Goal: Task Accomplishment & Management: Manage account settings

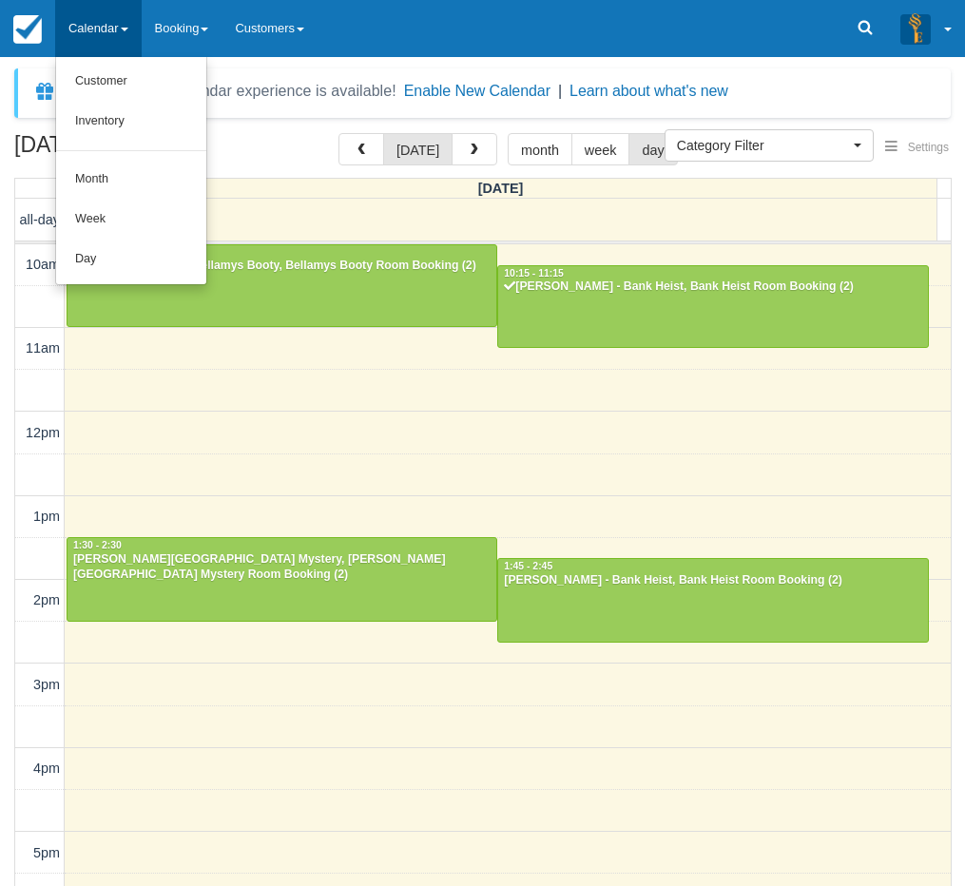
select select
click at [87, 253] on link "Day" at bounding box center [131, 260] width 150 height 40
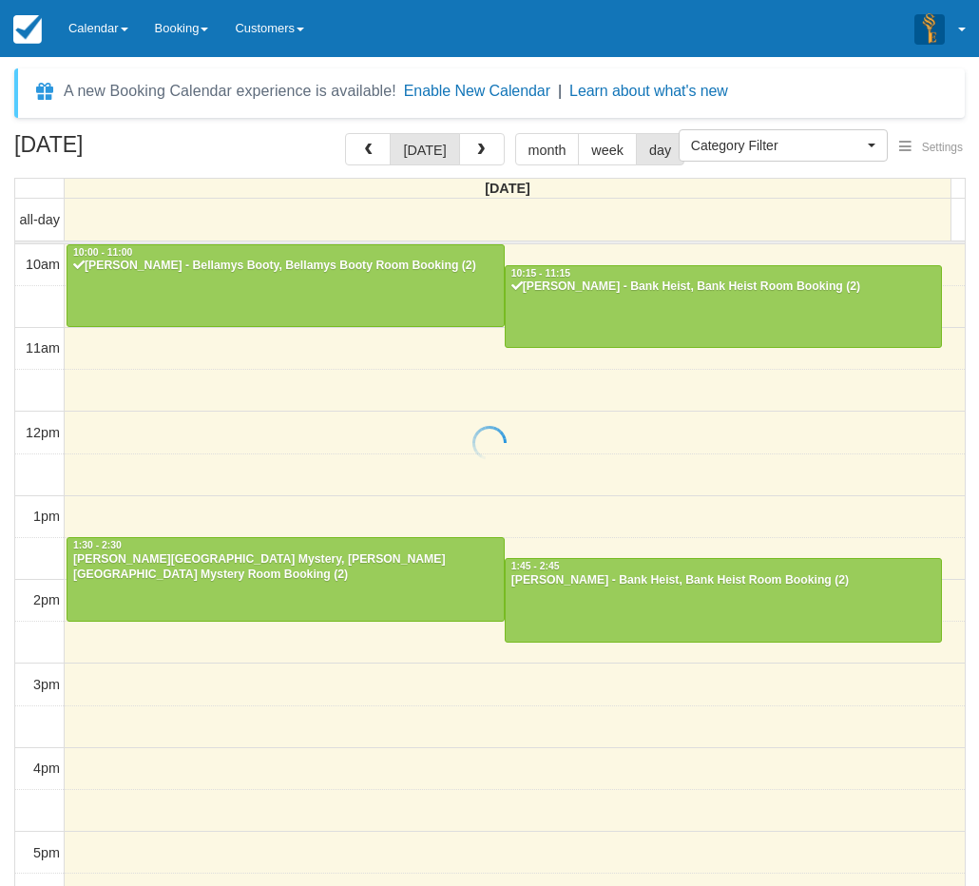
select select
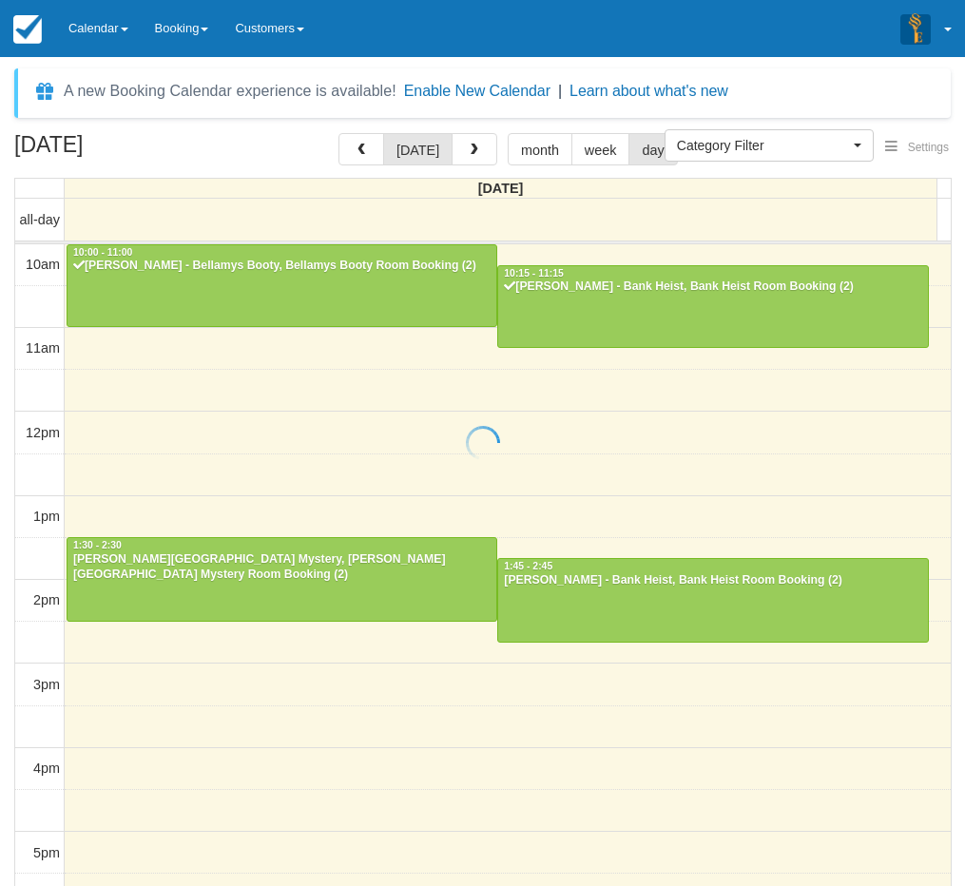
scroll to position [85, 0]
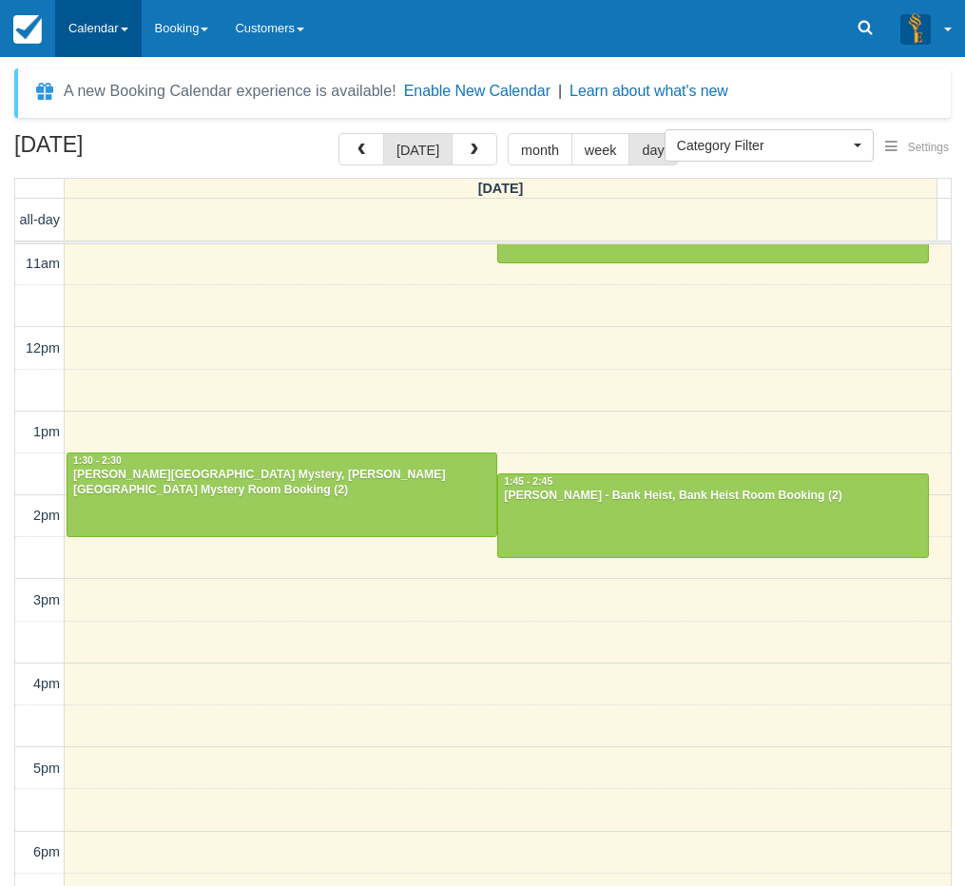
click at [102, 18] on link "Calendar" at bounding box center [98, 28] width 87 height 57
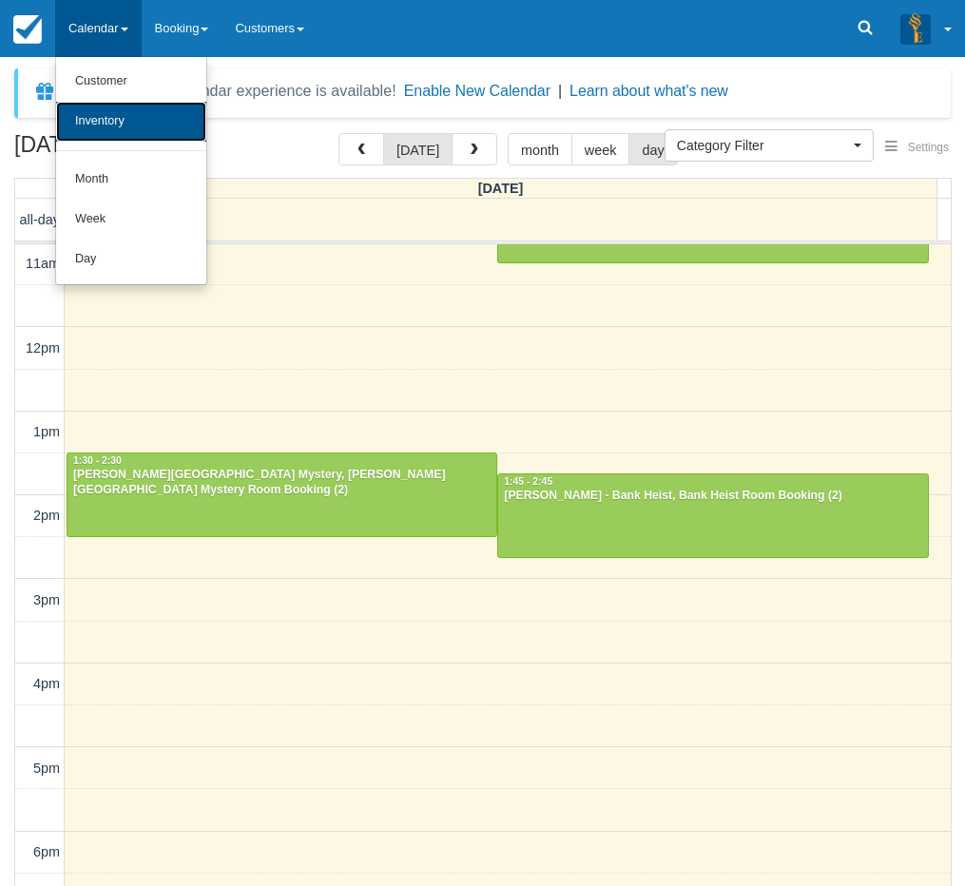
click at [126, 124] on link "Inventory" at bounding box center [131, 122] width 150 height 40
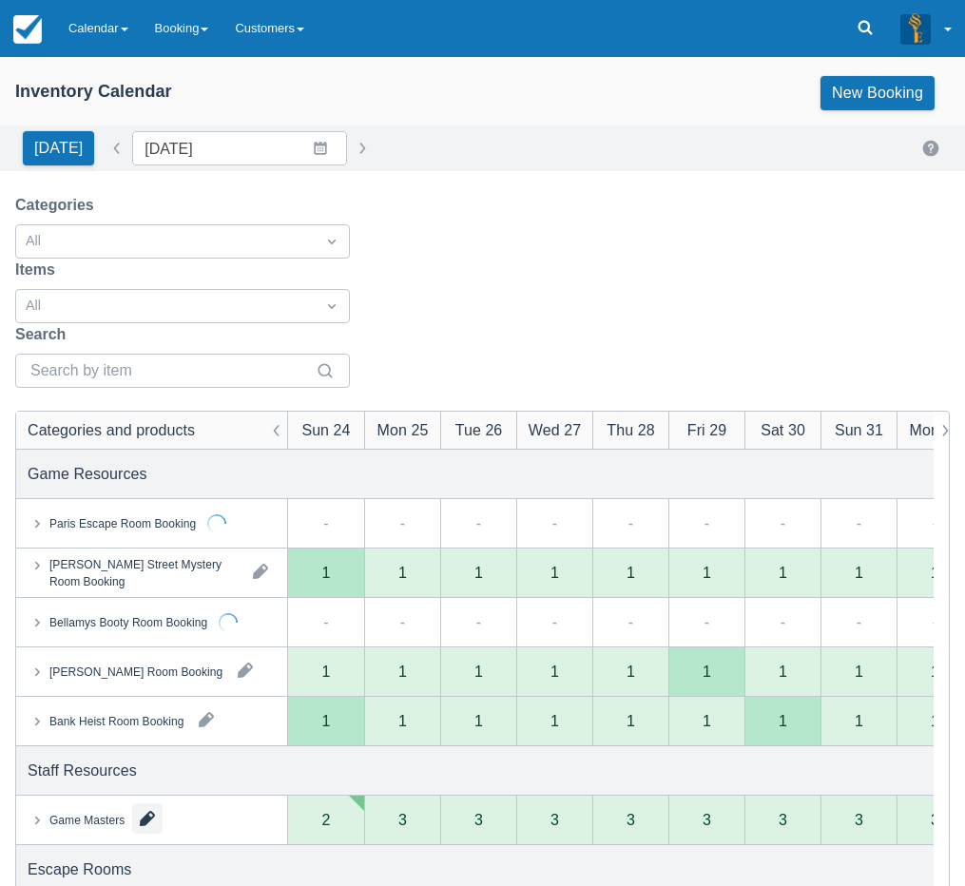
click at [152, 803] on button "button" at bounding box center [147, 818] width 30 height 30
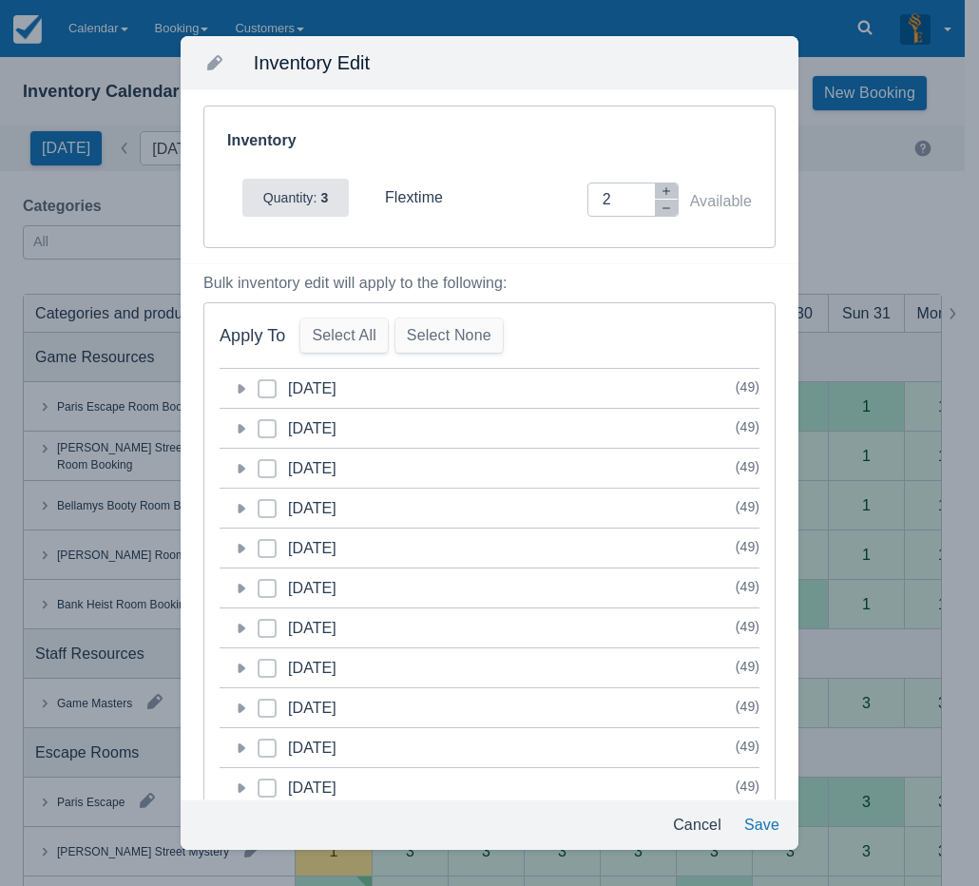
click at [240, 393] on icon at bounding box center [243, 389] width 8 height 10
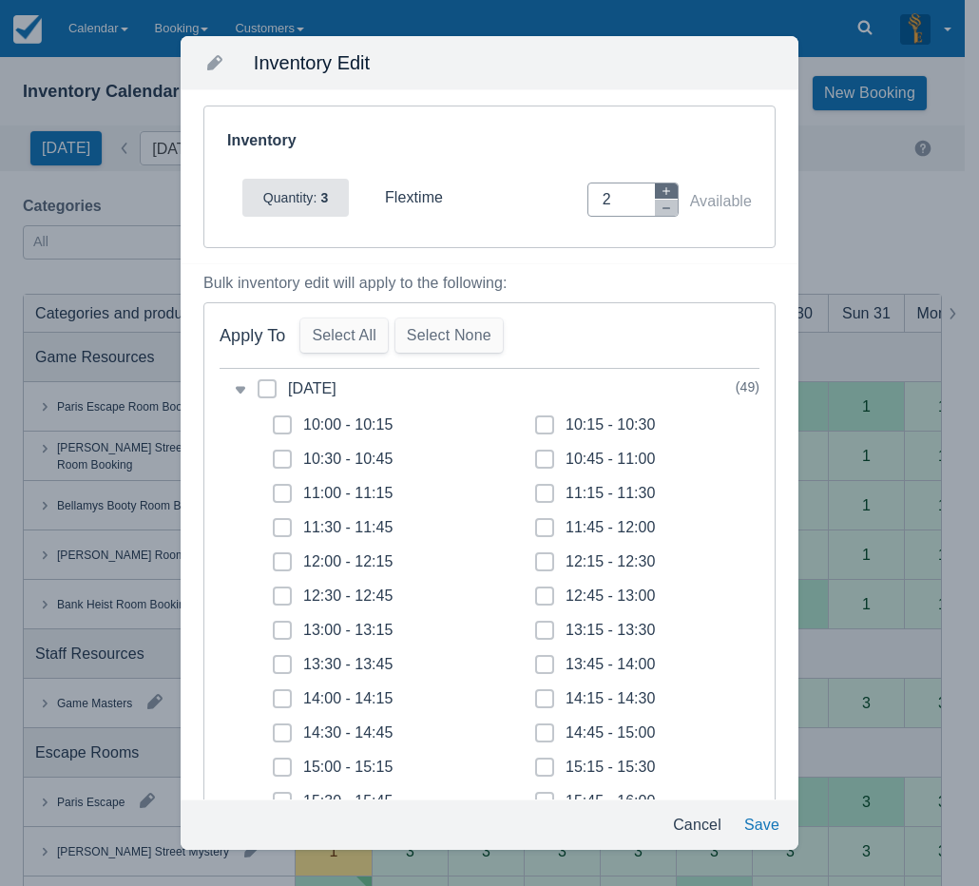
click at [661, 193] on icon "button" at bounding box center [666, 190] width 11 height 11
type input "3"
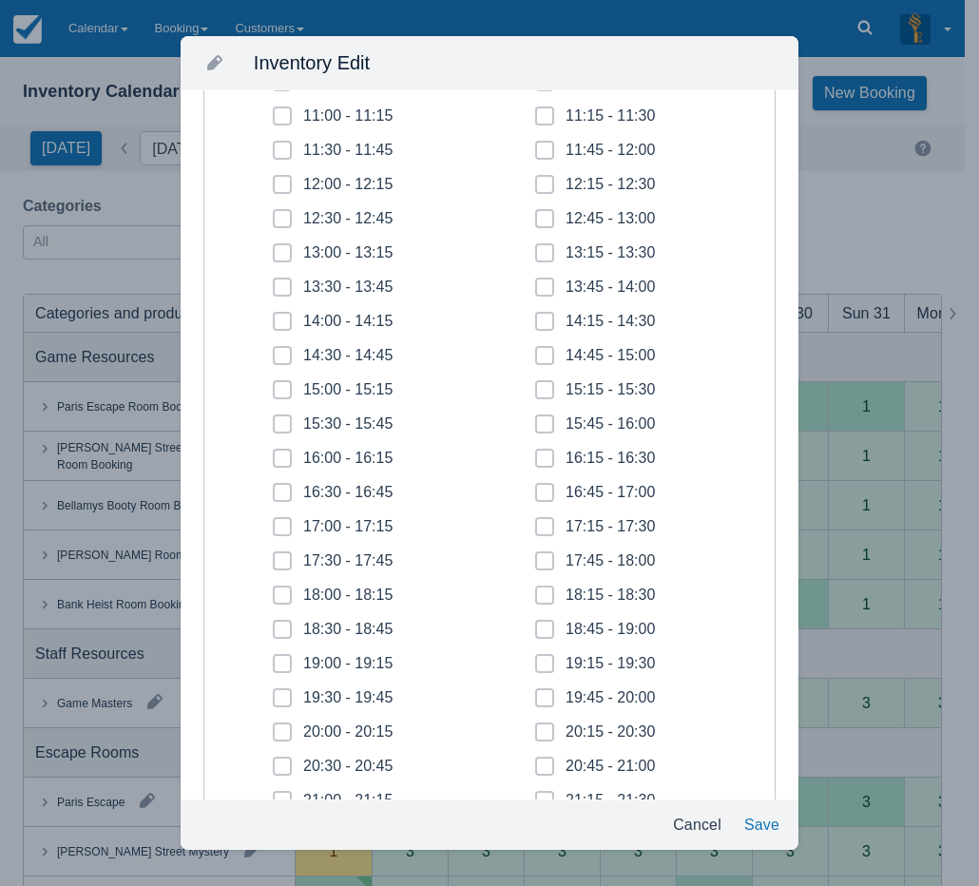
scroll to position [380, 0]
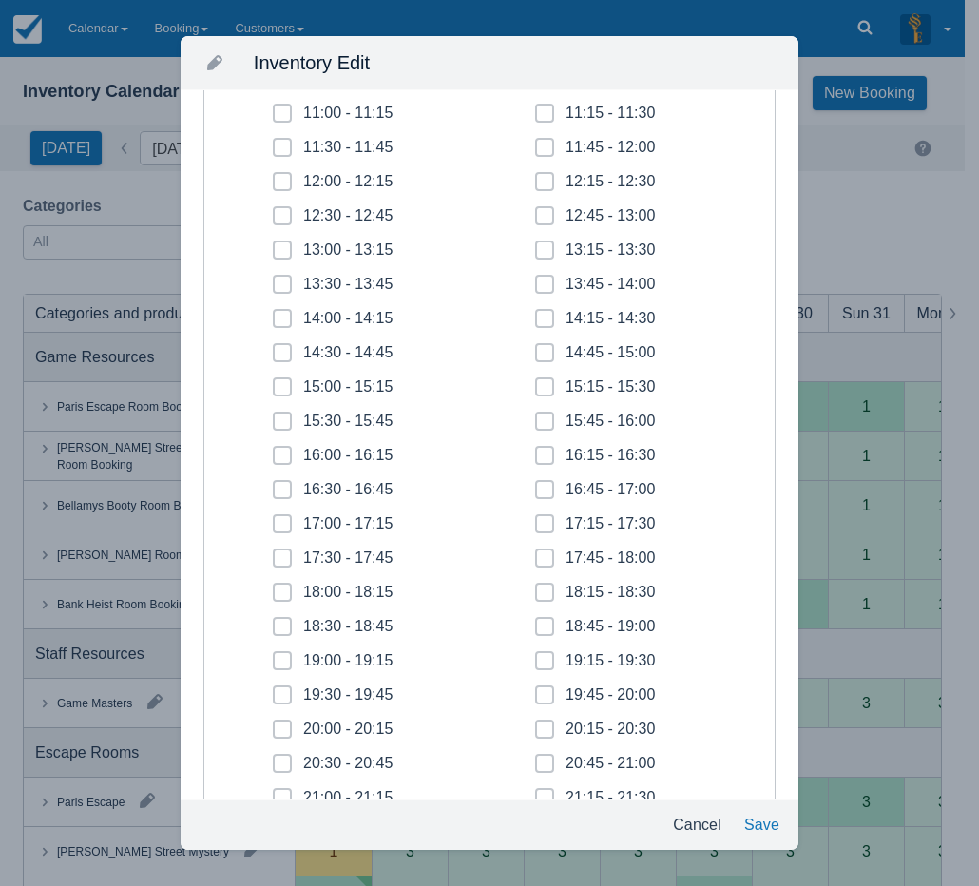
click at [286, 281] on span at bounding box center [282, 292] width 19 height 34
click at [274, 280] on input "13:30 - 13:45" at bounding box center [273, 279] width 1 height 1
checkbox input "true"
click at [287, 305] on span at bounding box center [282, 292] width 19 height 34
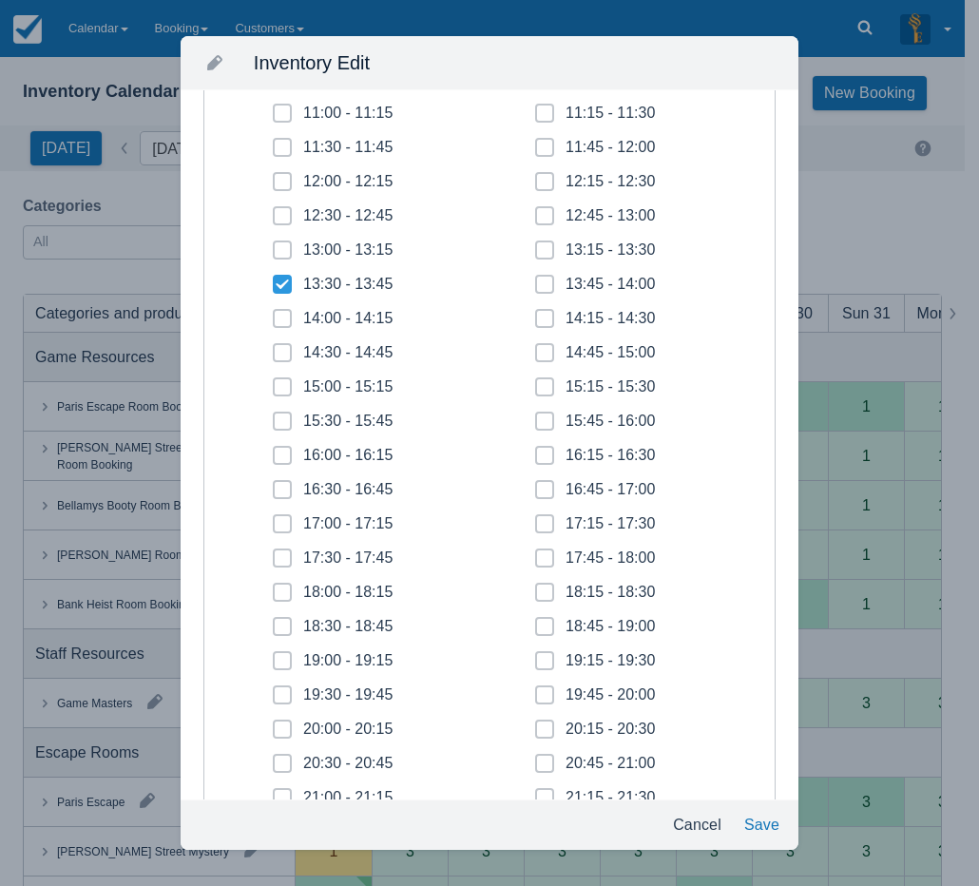
click at [274, 280] on input "13:30 - 13:45" at bounding box center [273, 279] width 1 height 1
checkbox input "false"
click at [286, 297] on span at bounding box center [282, 292] width 19 height 34
click at [274, 280] on input "13:30 - 13:45" at bounding box center [273, 279] width 1 height 1
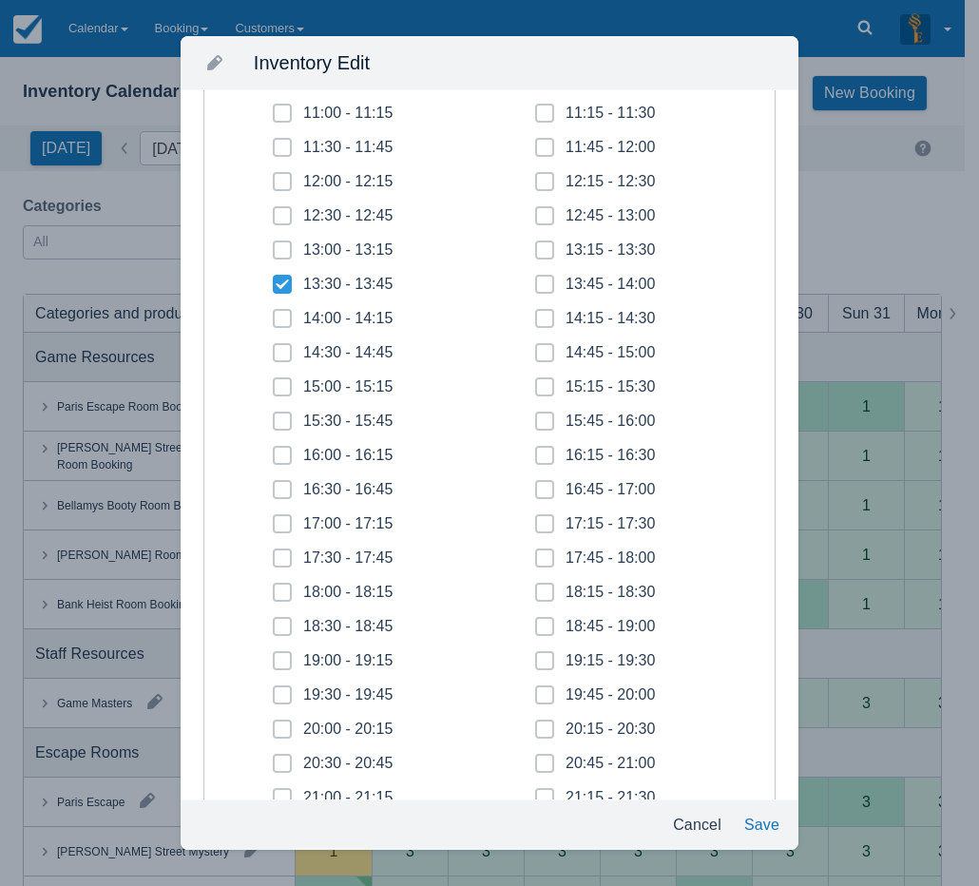
checkbox input "true"
click at [282, 317] on icon at bounding box center [283, 319] width 8 height 8
click at [274, 314] on input "14:00 - 14:15" at bounding box center [273, 313] width 1 height 1
checkbox input "true"
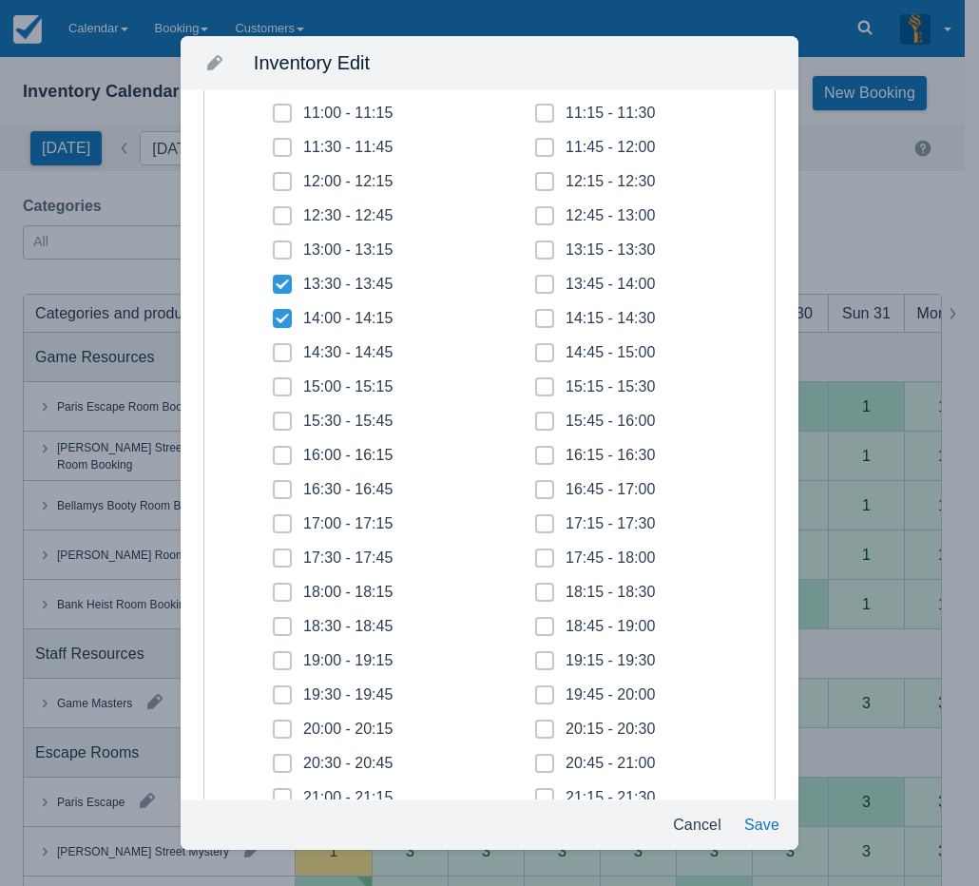
click at [284, 348] on span at bounding box center [282, 360] width 19 height 34
click at [274, 348] on input "14:30 - 14:45" at bounding box center [273, 347] width 1 height 1
checkbox input "true"
click at [284, 384] on icon at bounding box center [283, 387] width 8 height 8
click at [274, 382] on input "15:00 - 15:15" at bounding box center [273, 381] width 1 height 1
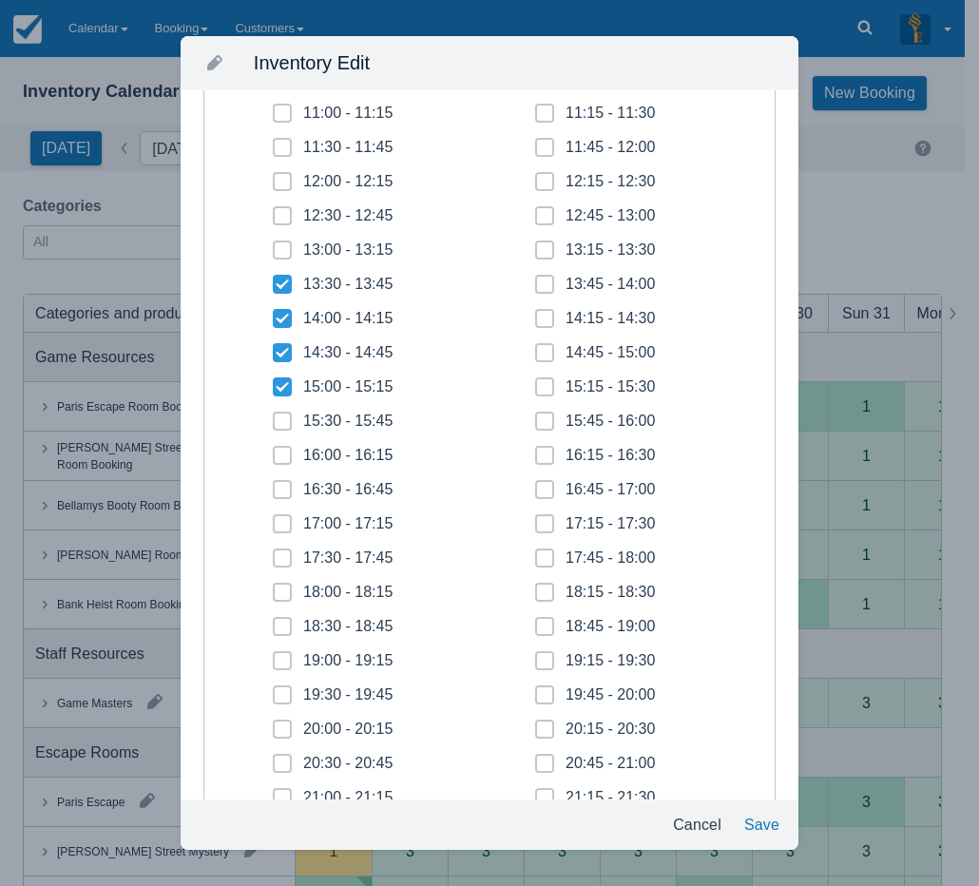
checkbox input "true"
click at [535, 287] on span at bounding box center [544, 292] width 19 height 34
click at [535, 280] on input "13:45 - 14:00" at bounding box center [535, 279] width 1 height 1
checkbox input "true"
click at [541, 315] on icon at bounding box center [545, 319] width 8 height 8
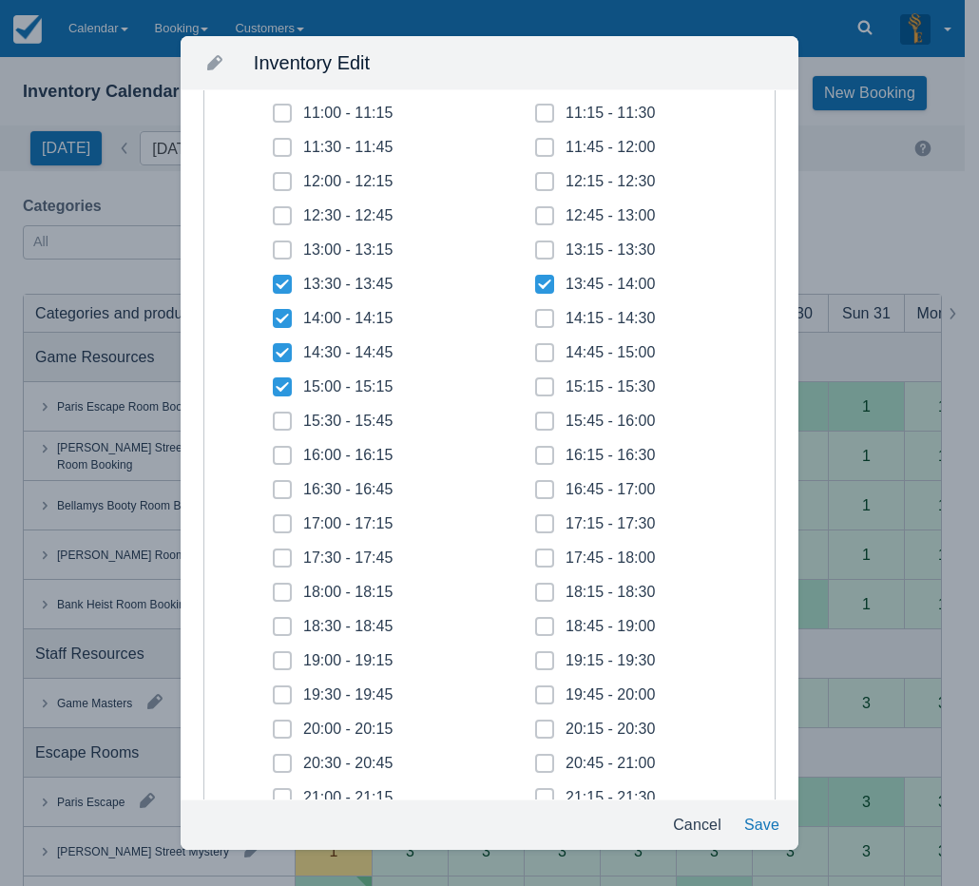
click at [536, 314] on input "14:15 - 14:30" at bounding box center [535, 313] width 1 height 1
checkbox input "true"
click at [545, 353] on span at bounding box center [544, 360] width 19 height 34
click at [536, 348] on input "14:45 - 15:00" at bounding box center [535, 347] width 1 height 1
checkbox input "true"
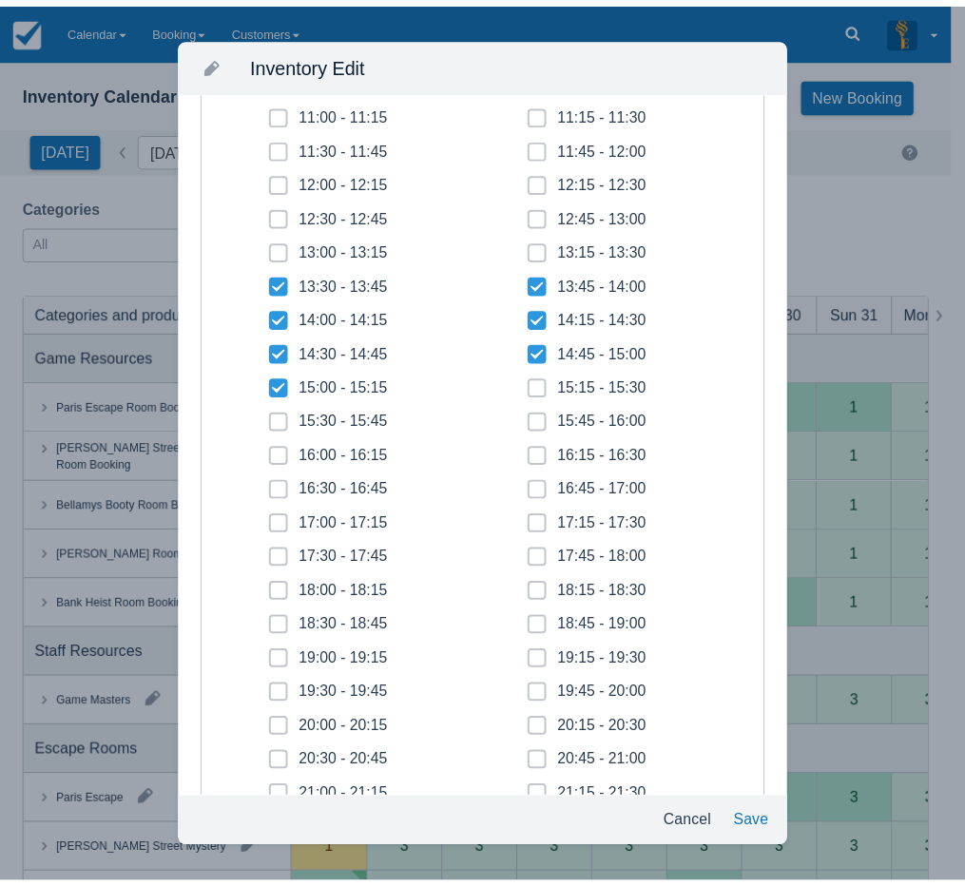
scroll to position [0, 0]
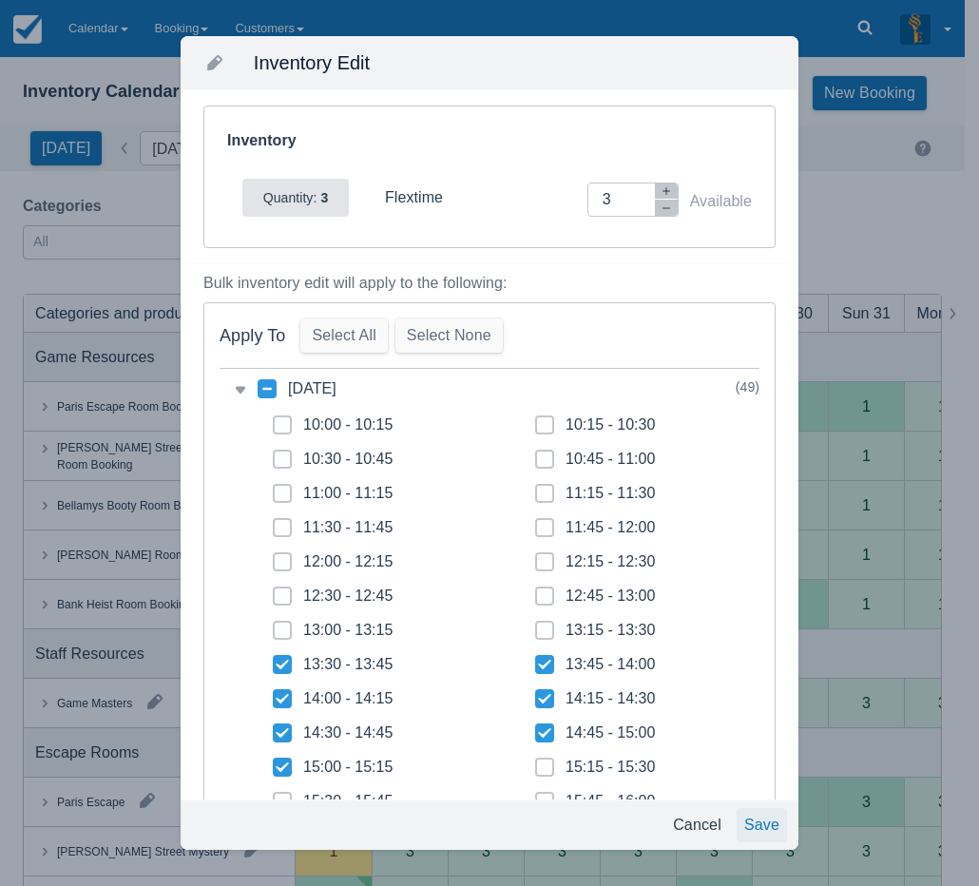
click at [758, 825] on button "Save" at bounding box center [762, 825] width 50 height 34
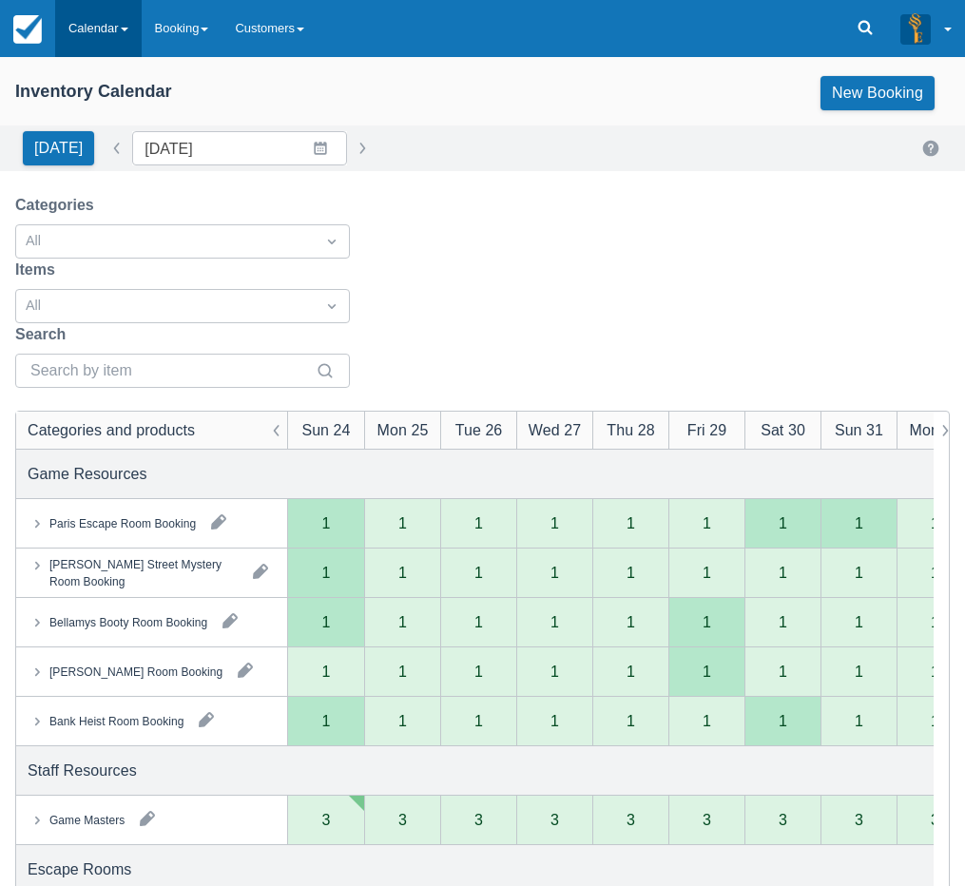
click at [78, 5] on link "Calendar" at bounding box center [98, 28] width 87 height 57
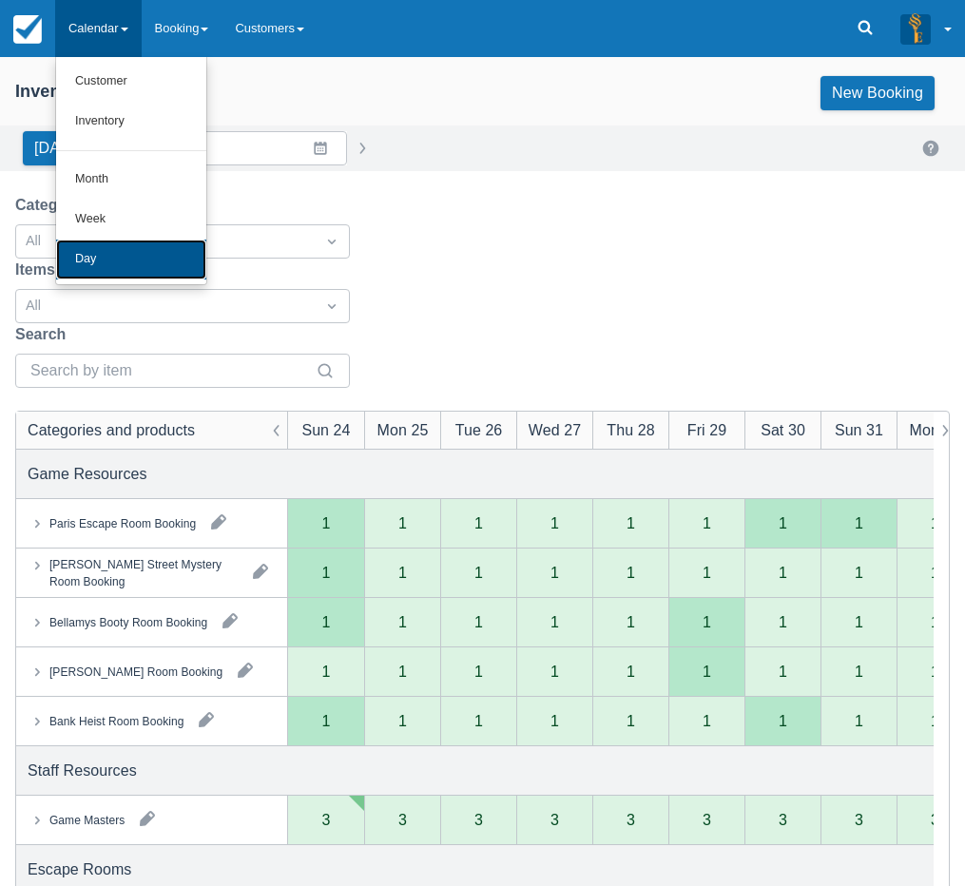
click at [113, 261] on link "Day" at bounding box center [131, 260] width 150 height 40
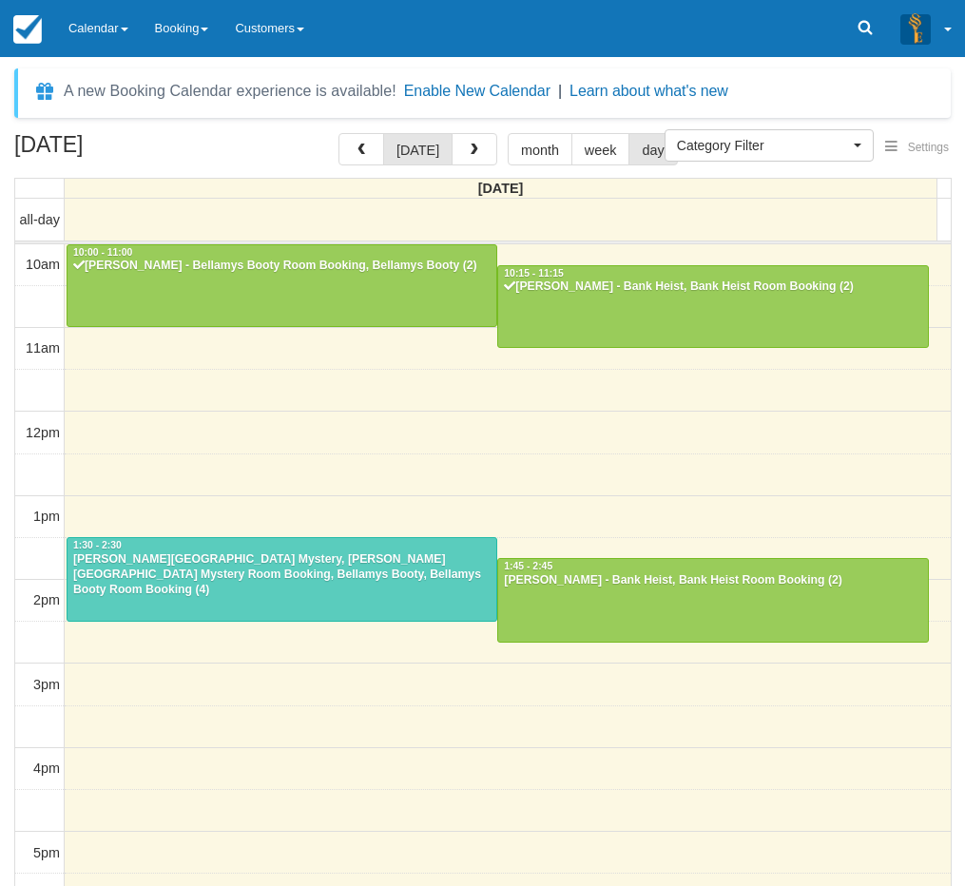
select select
